Goal: Information Seeking & Learning: Learn about a topic

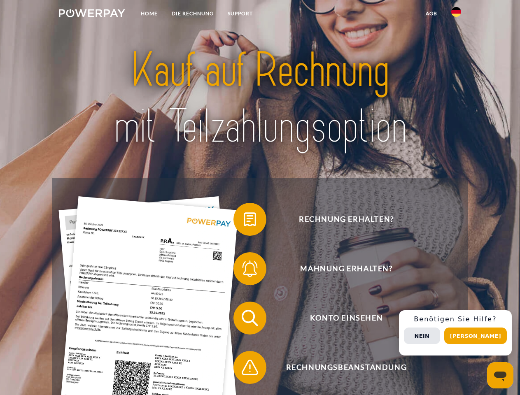
click at [92, 14] on img at bounding box center [92, 13] width 66 height 8
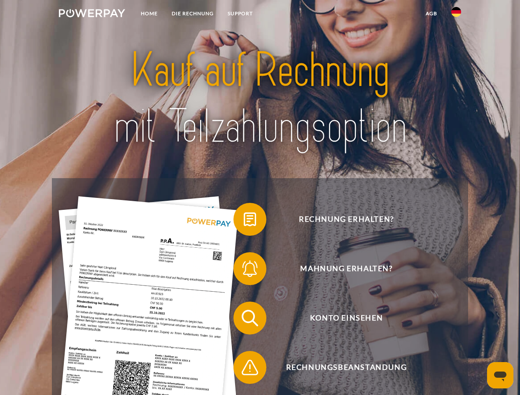
click at [456, 14] on img at bounding box center [456, 12] width 10 height 10
click at [431, 14] on link "agb" at bounding box center [431, 13] width 26 height 15
click at [244, 221] on span at bounding box center [237, 219] width 41 height 41
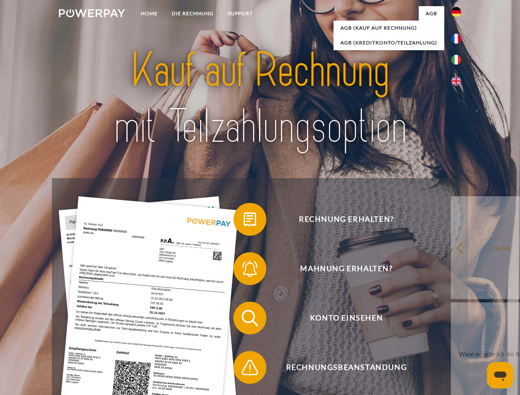
click at [451, 270] on link "zurück" at bounding box center [502, 247] width 102 height 103
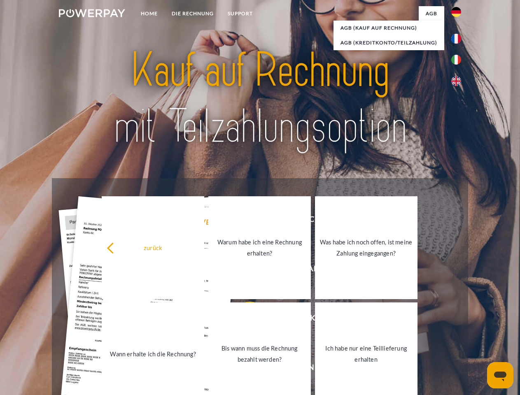
click at [204, 320] on link "Wann erhalte ich die Rechnung?" at bounding box center [153, 353] width 102 height 103
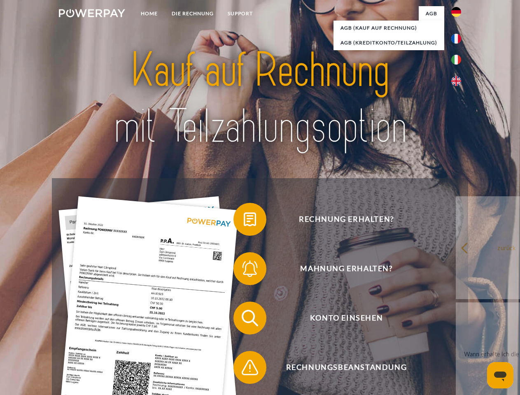
click at [244, 369] on span at bounding box center [237, 367] width 41 height 41
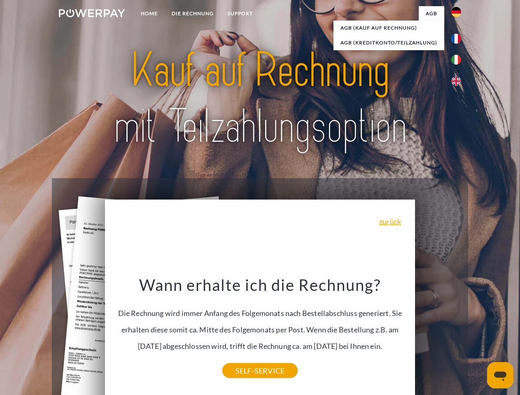
click at [458, 333] on div "Rechnung erhalten? Mahnung erhalten? Konto einsehen" at bounding box center [260, 342] width 416 height 329
click at [438, 335] on span "Konto einsehen" at bounding box center [346, 318] width 202 height 33
click at [478, 336] on header "Home DIE RECHNUNG SUPPORT" at bounding box center [260, 284] width 520 height 568
